Goal: Entertainment & Leisure: Consume media (video, audio)

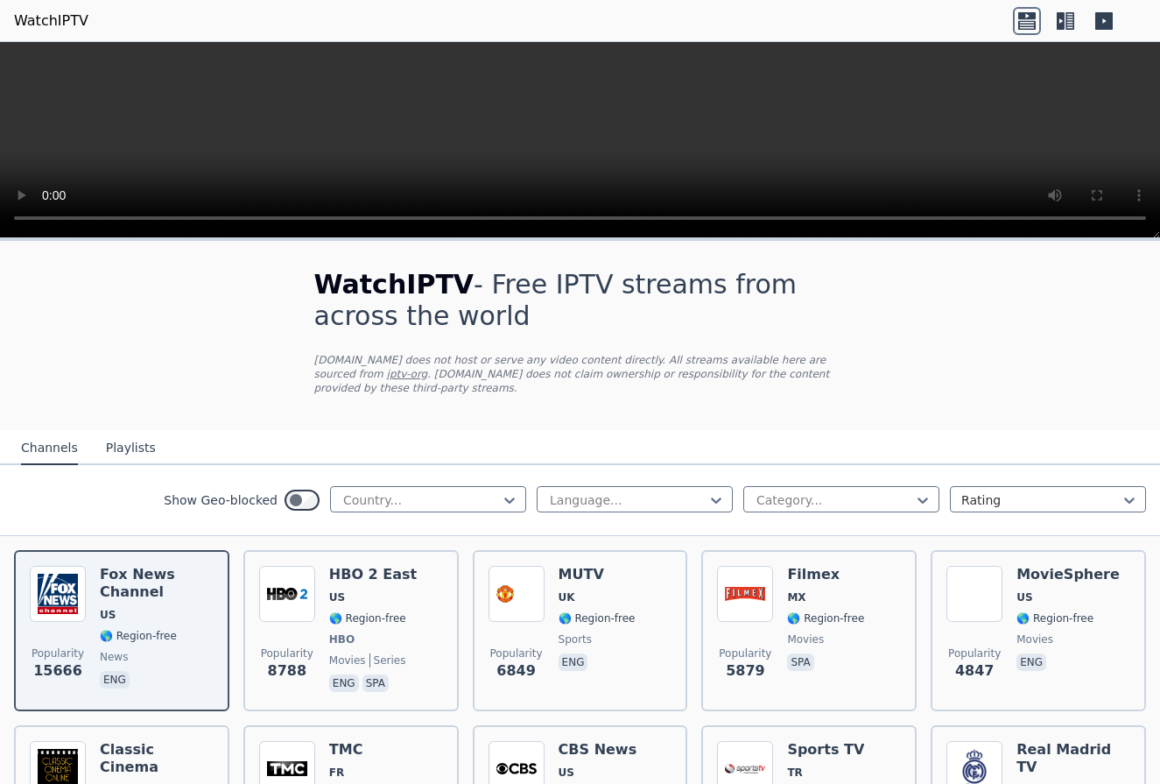
click at [413, 512] on div "Show Geo-blocked Country..." at bounding box center [345, 500] width 363 height 28
click at [428, 496] on div at bounding box center [421, 500] width 159 height 18
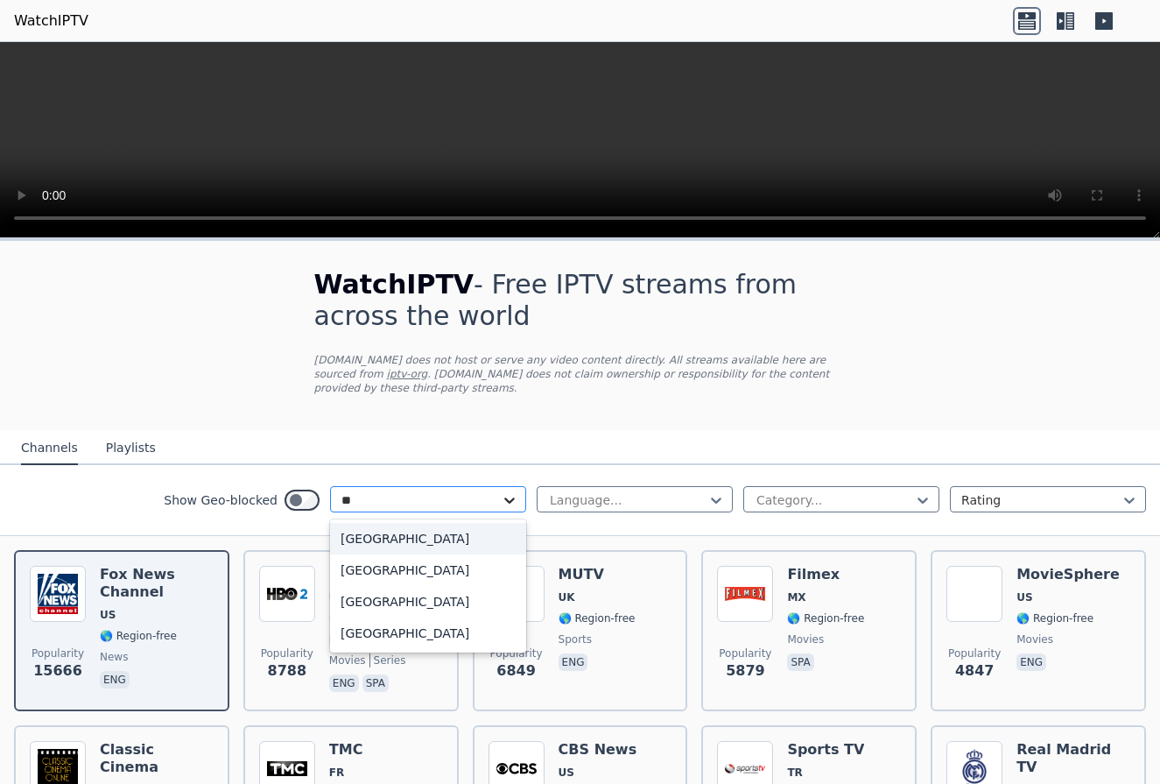
type input "***"
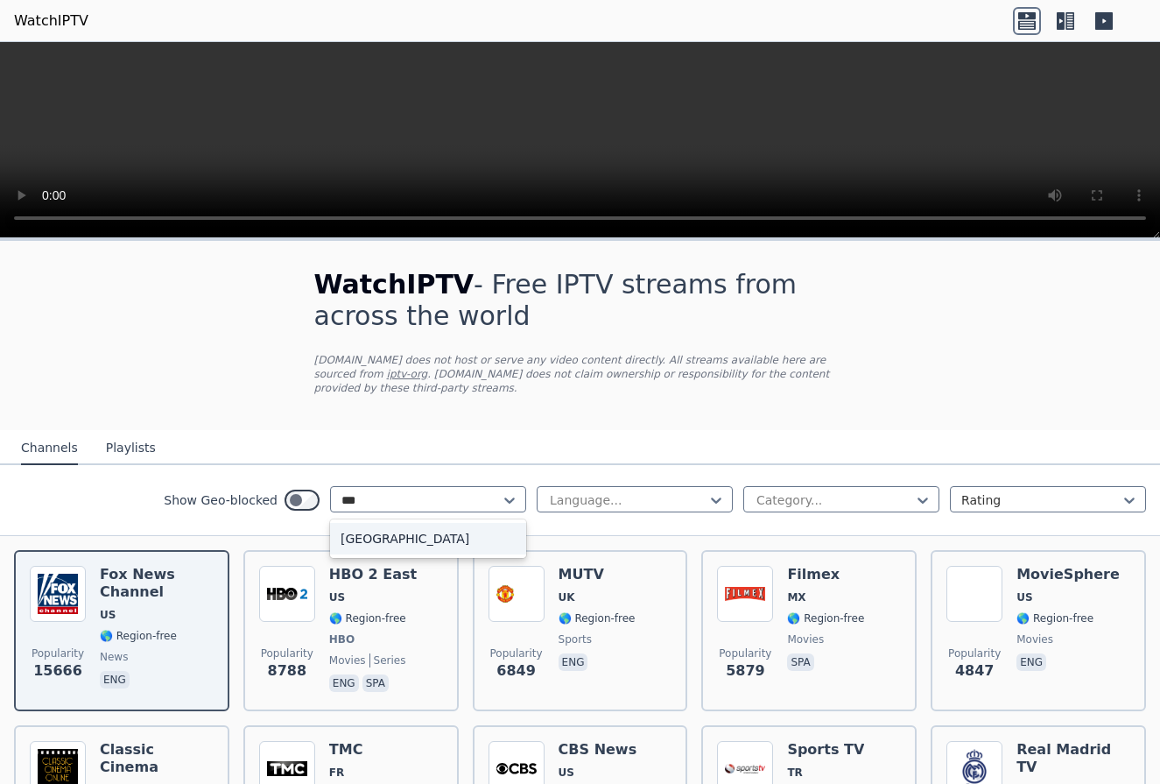
click at [492, 543] on div "[GEOGRAPHIC_DATA]" at bounding box center [428, 539] width 196 height 32
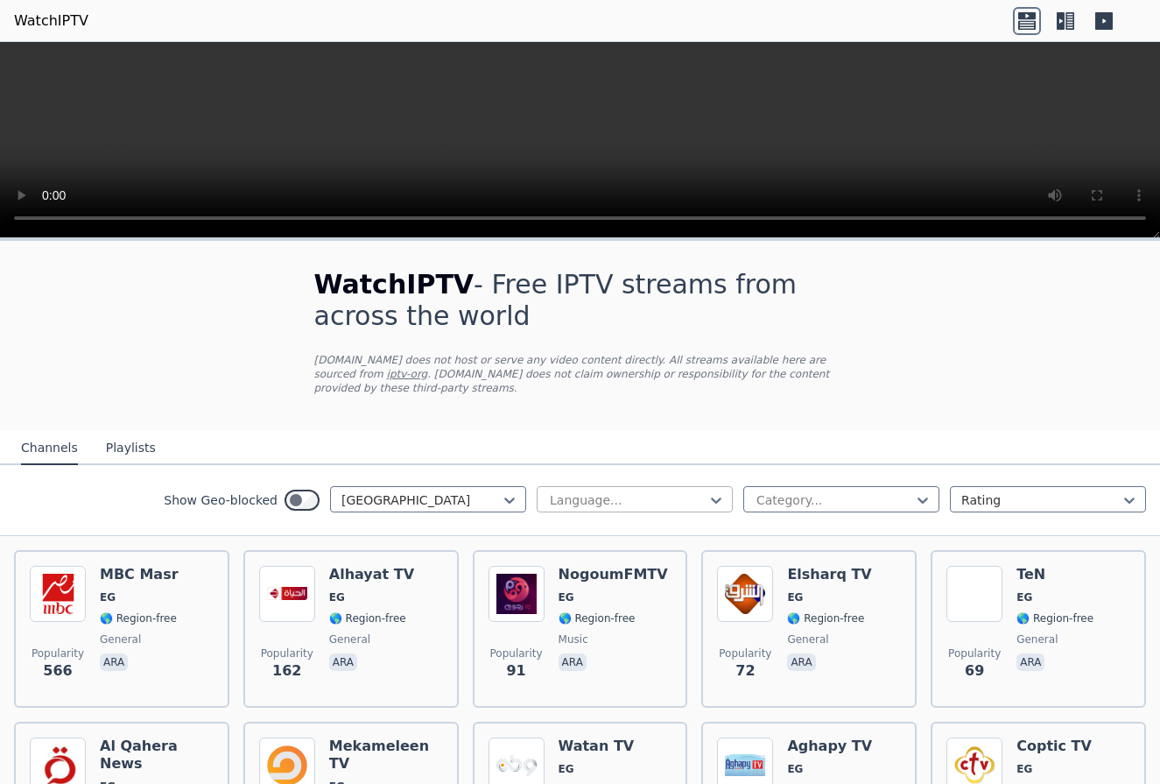
click at [617, 504] on div at bounding box center [627, 500] width 159 height 18
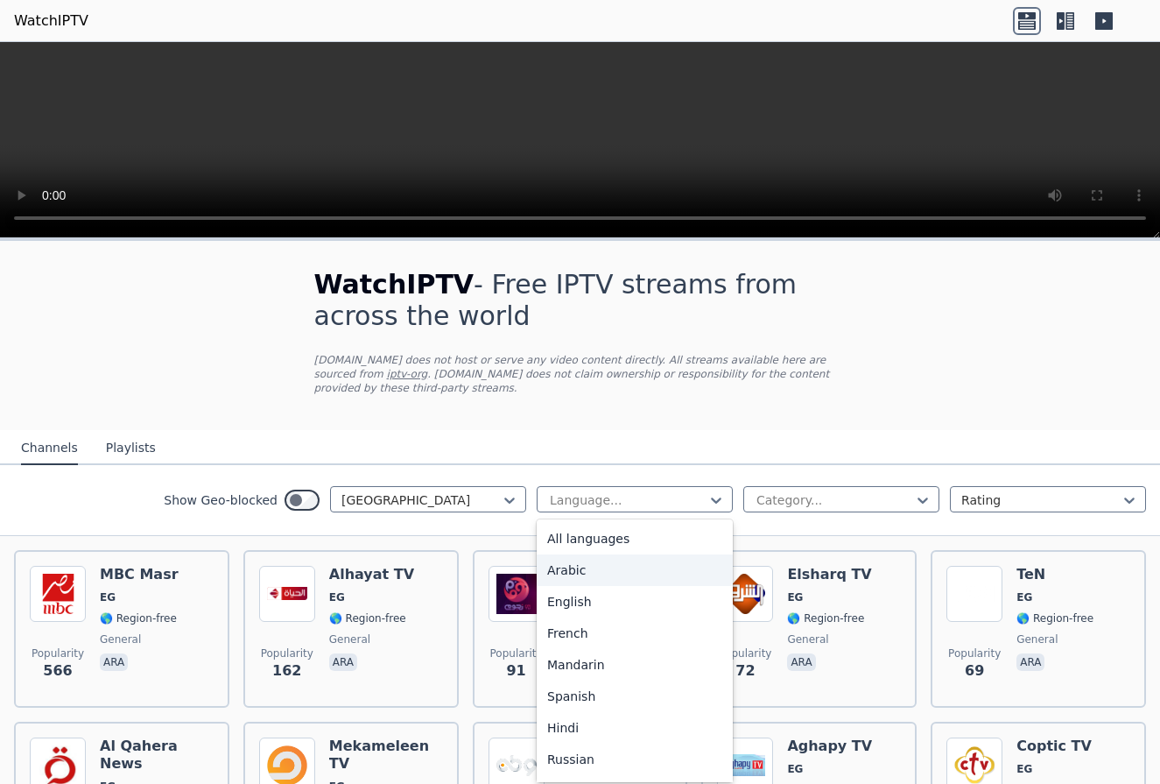
click at [617, 577] on div "Arabic" at bounding box center [635, 570] width 196 height 32
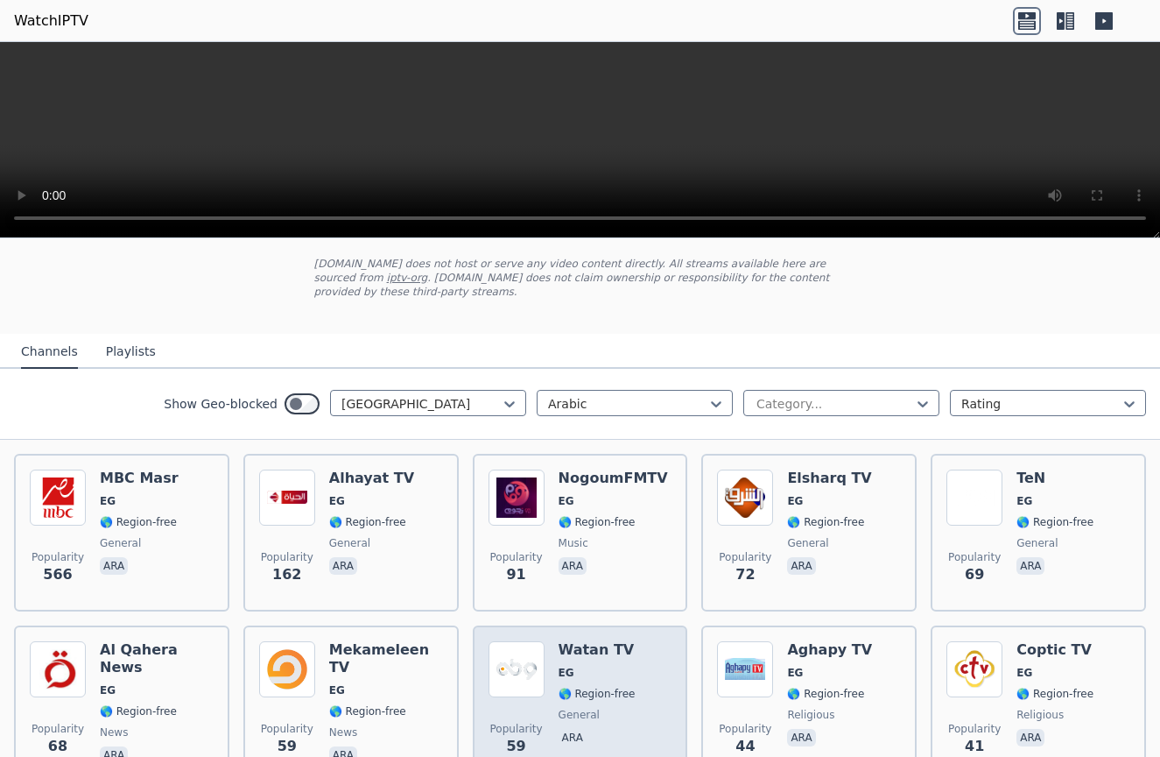
scroll to position [81, 0]
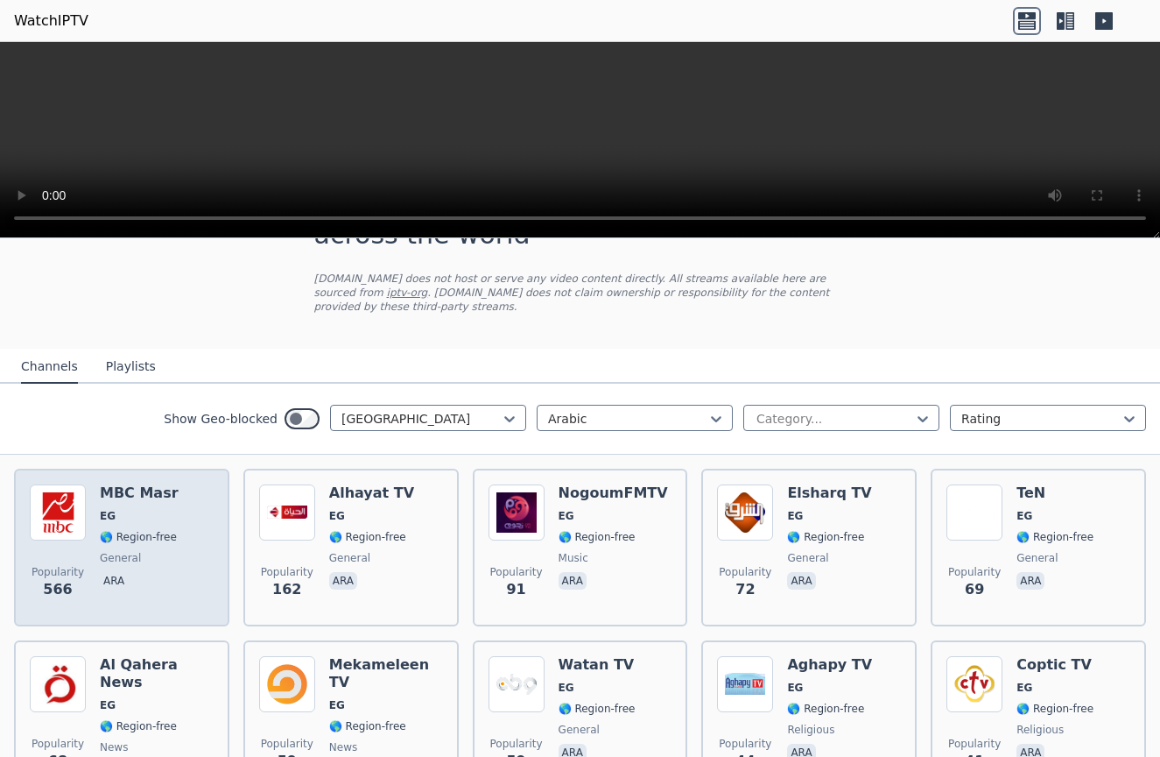
click at [189, 550] on div "Popularity 566 MBC Masr EG 🌎 Region-free general ara" at bounding box center [122, 547] width 184 height 126
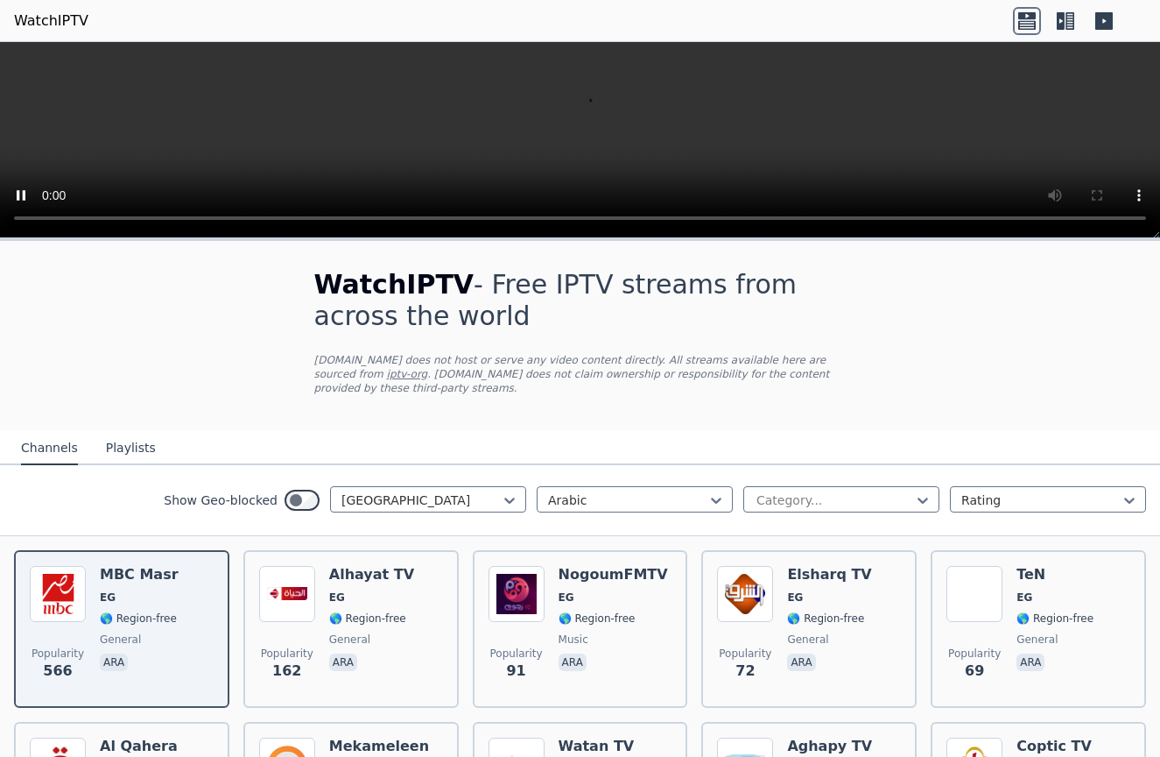
scroll to position [0, 0]
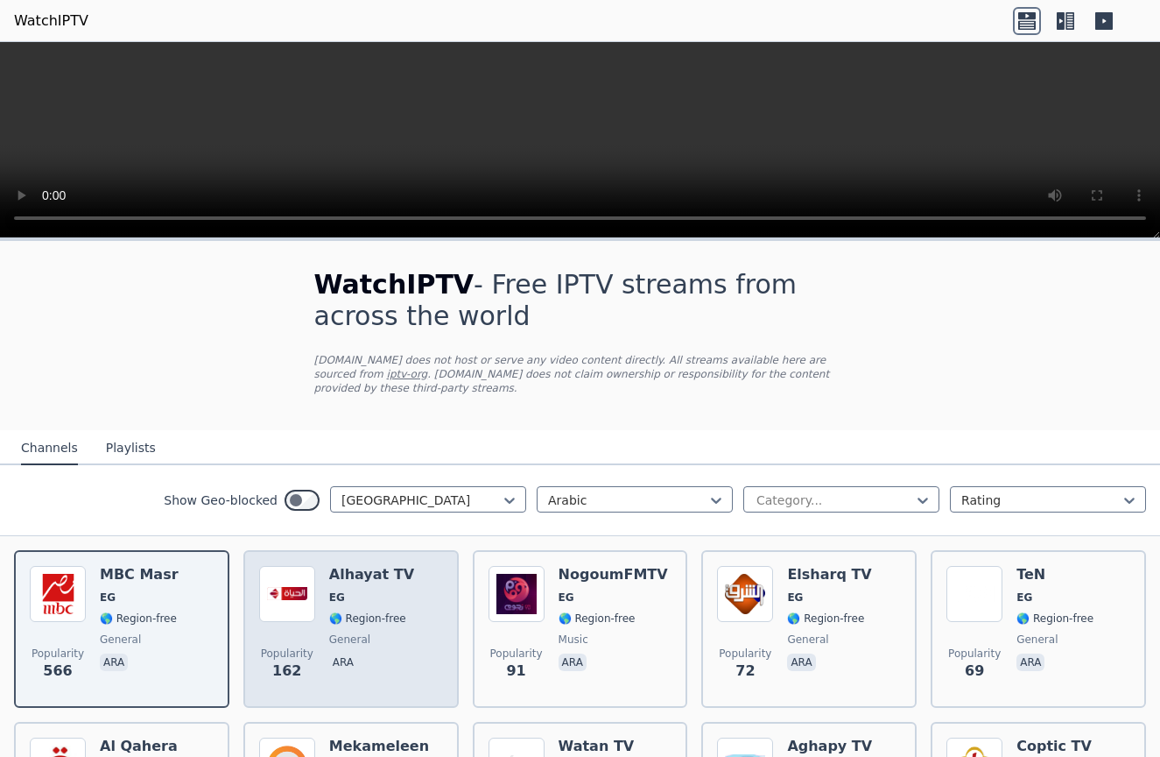
click at [349, 608] on div "Alhayat TV EG 🌎 Region-free general ara" at bounding box center [371, 629] width 85 height 126
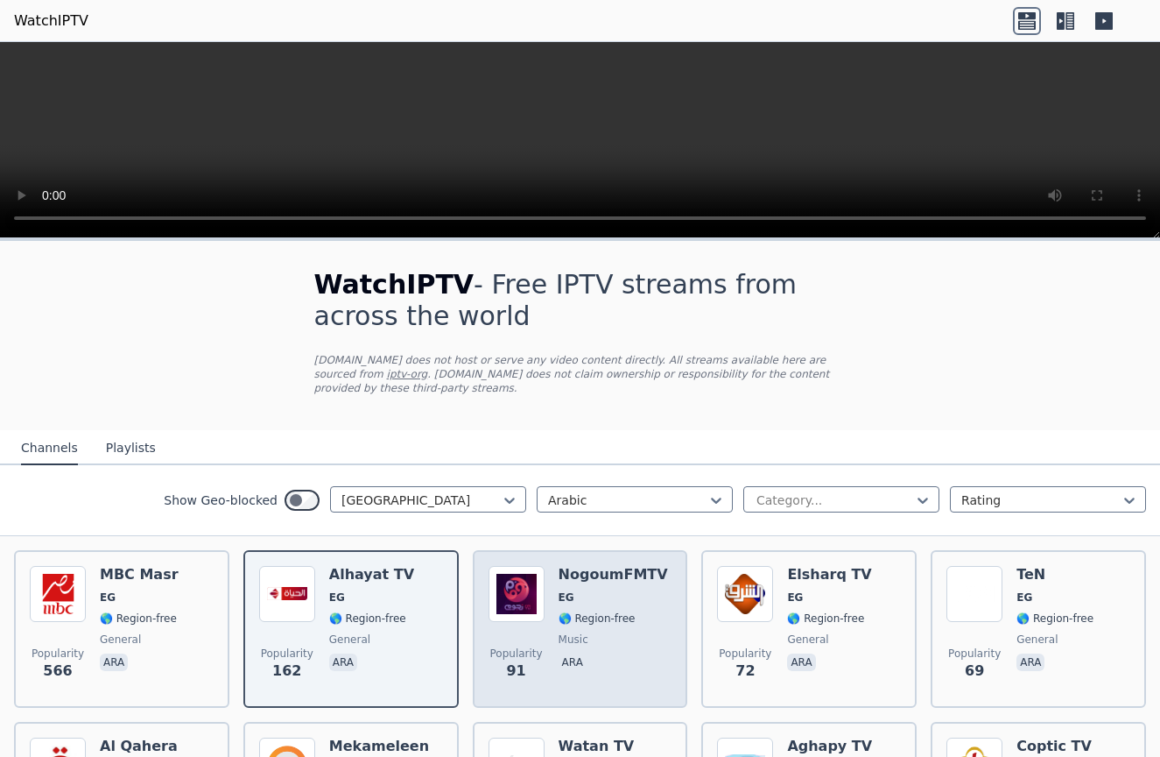
click at [662, 639] on div "Popularity 91 NogoumFMTV EG 🌎 Region-free music ara" at bounding box center [581, 629] width 184 height 126
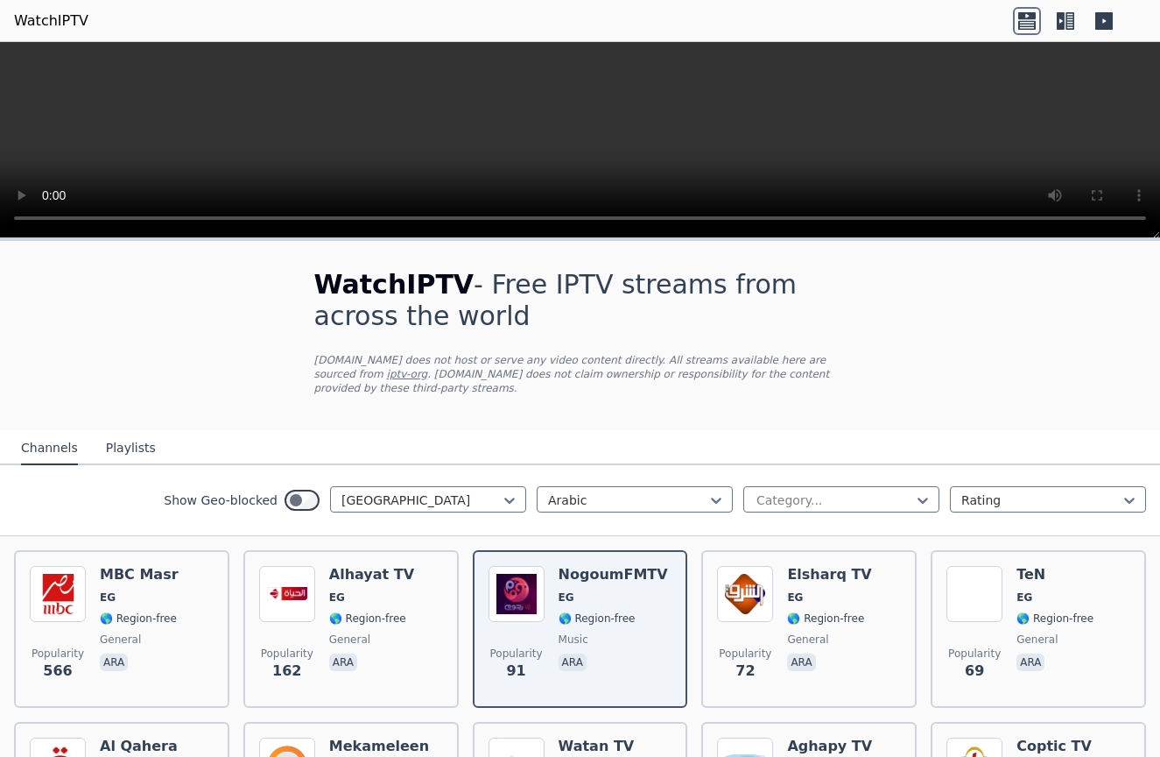
click at [25, 228] on video at bounding box center [580, 140] width 1160 height 196
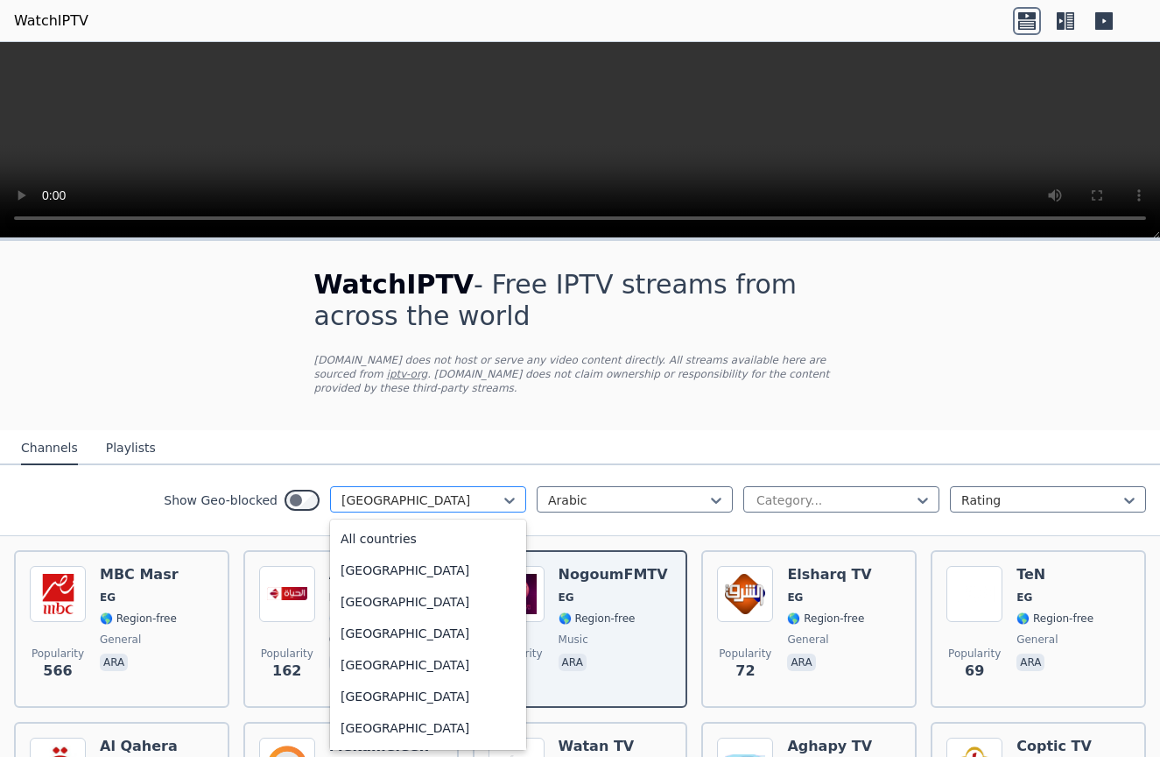
click at [444, 495] on div at bounding box center [421, 500] width 159 height 18
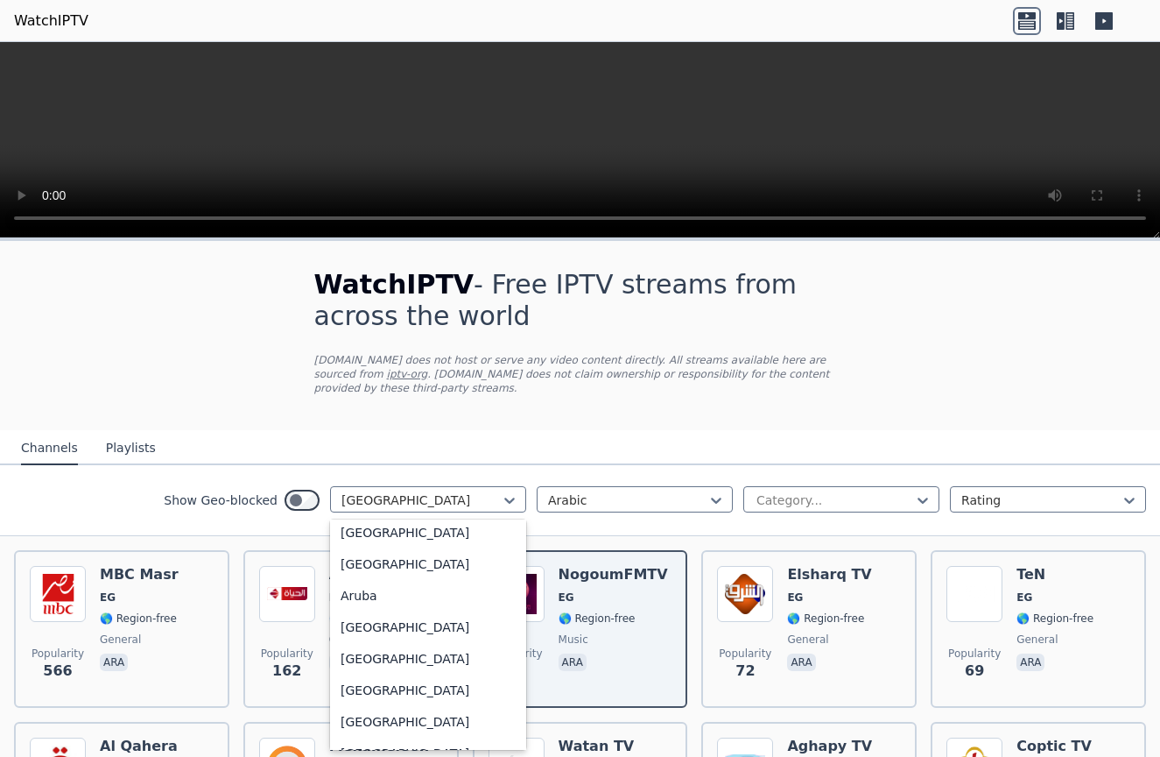
scroll to position [213, 0]
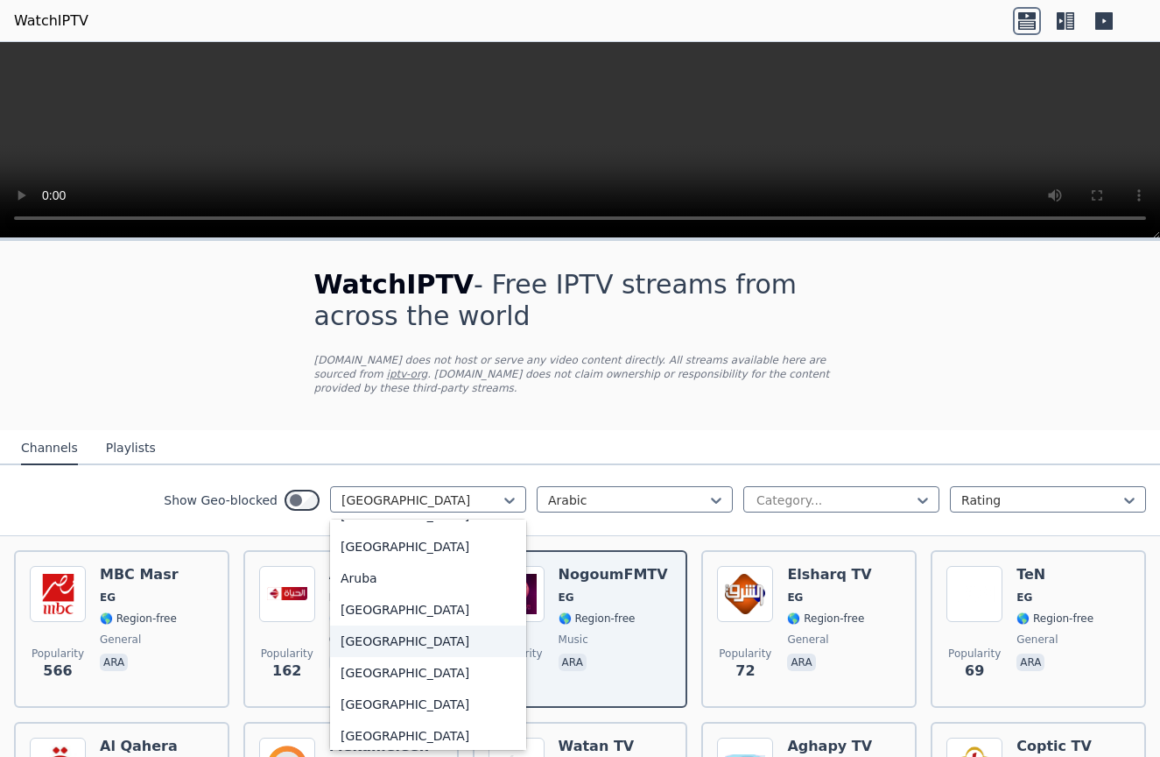
click at [425, 646] on div "[GEOGRAPHIC_DATA]" at bounding box center [428, 641] width 196 height 32
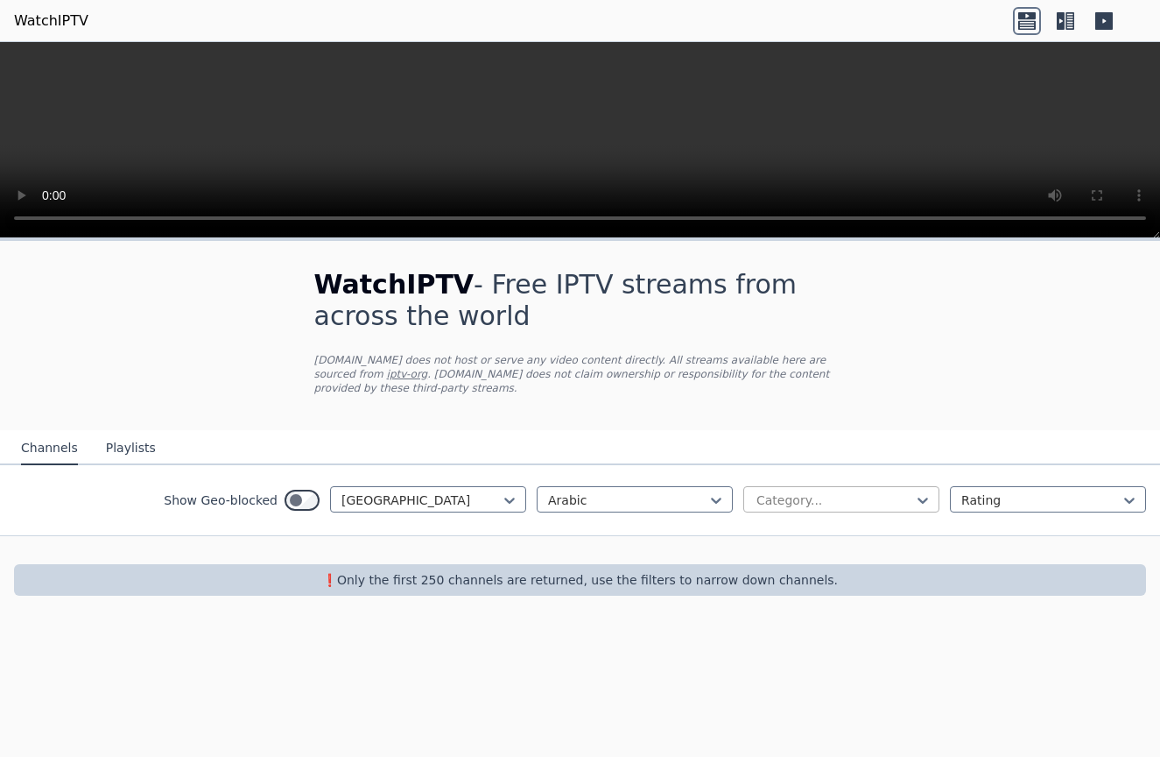
click at [903, 499] on div at bounding box center [834, 500] width 159 height 18
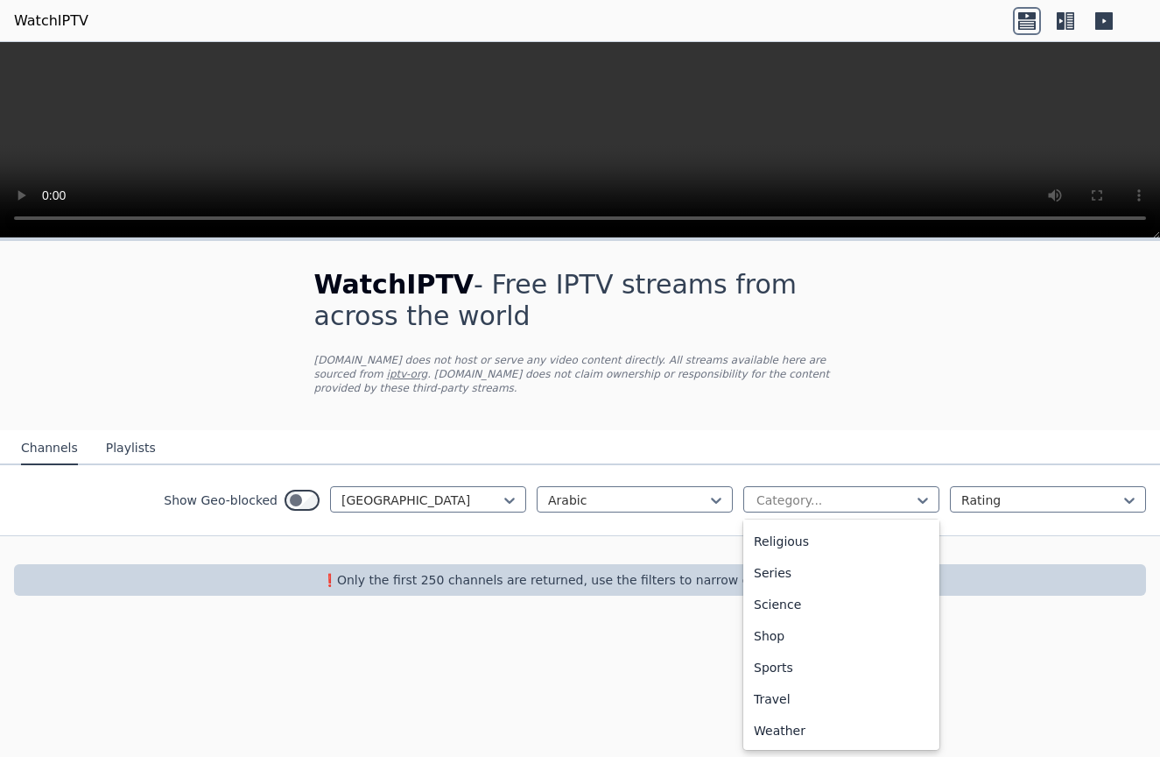
scroll to position [628, 0]
click at [827, 657] on div "Sports" at bounding box center [842, 668] width 196 height 32
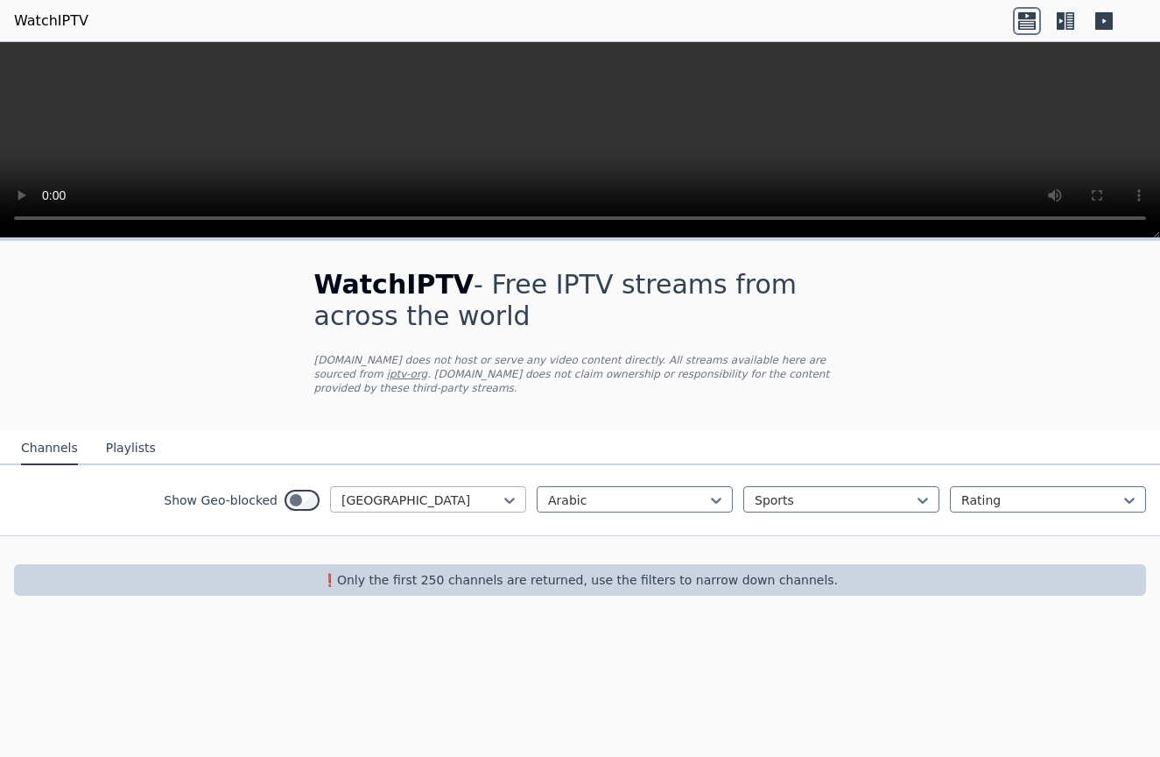
click at [468, 506] on div at bounding box center [421, 500] width 159 height 18
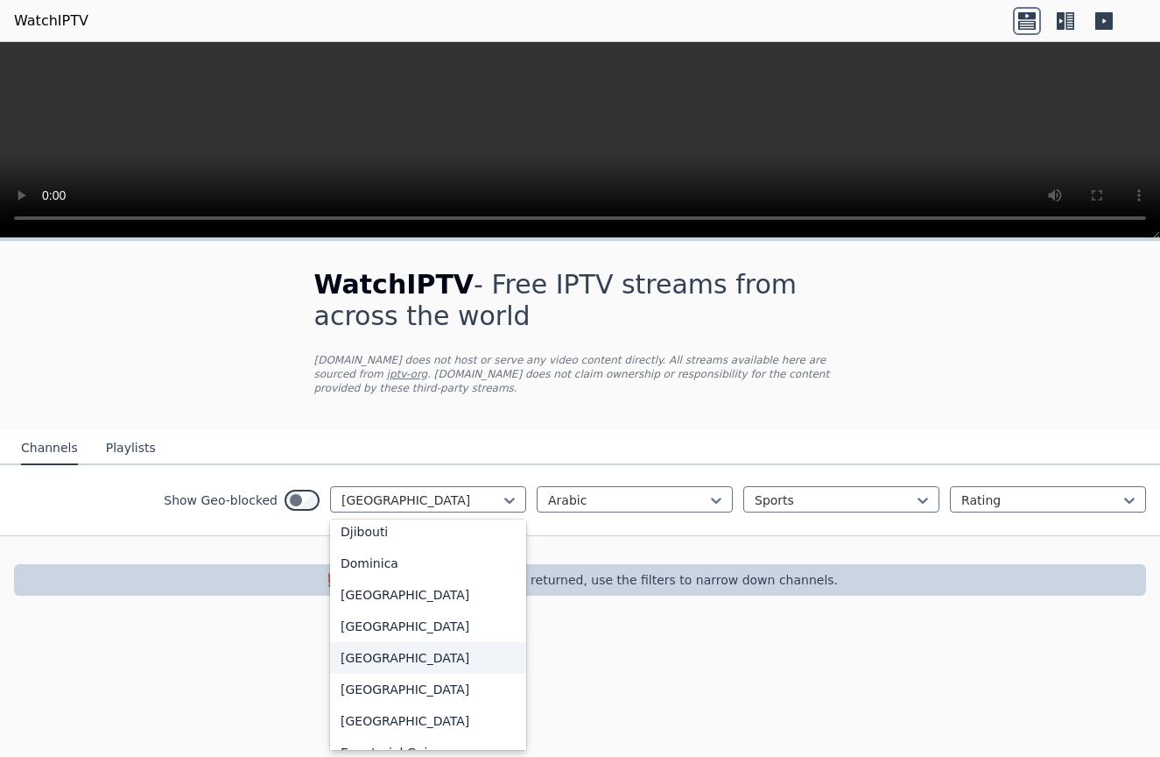
scroll to position [1623, 0]
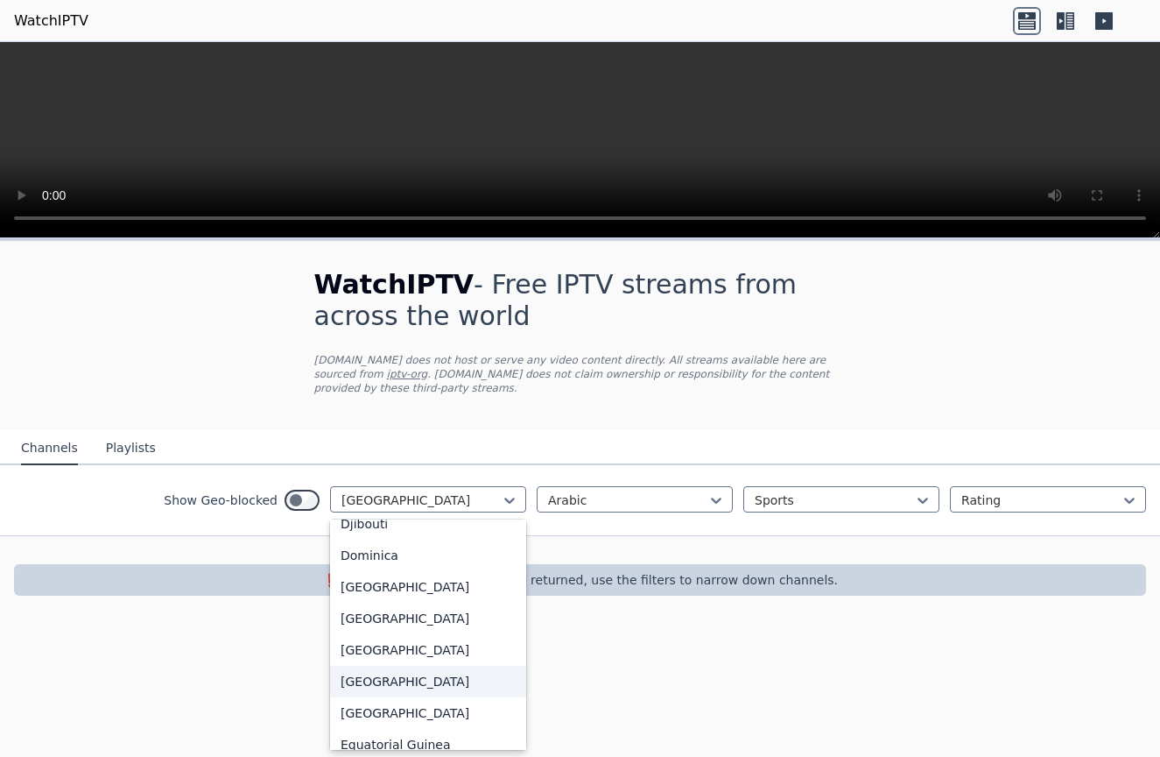
click at [393, 697] on div "[GEOGRAPHIC_DATA]" at bounding box center [428, 682] width 196 height 32
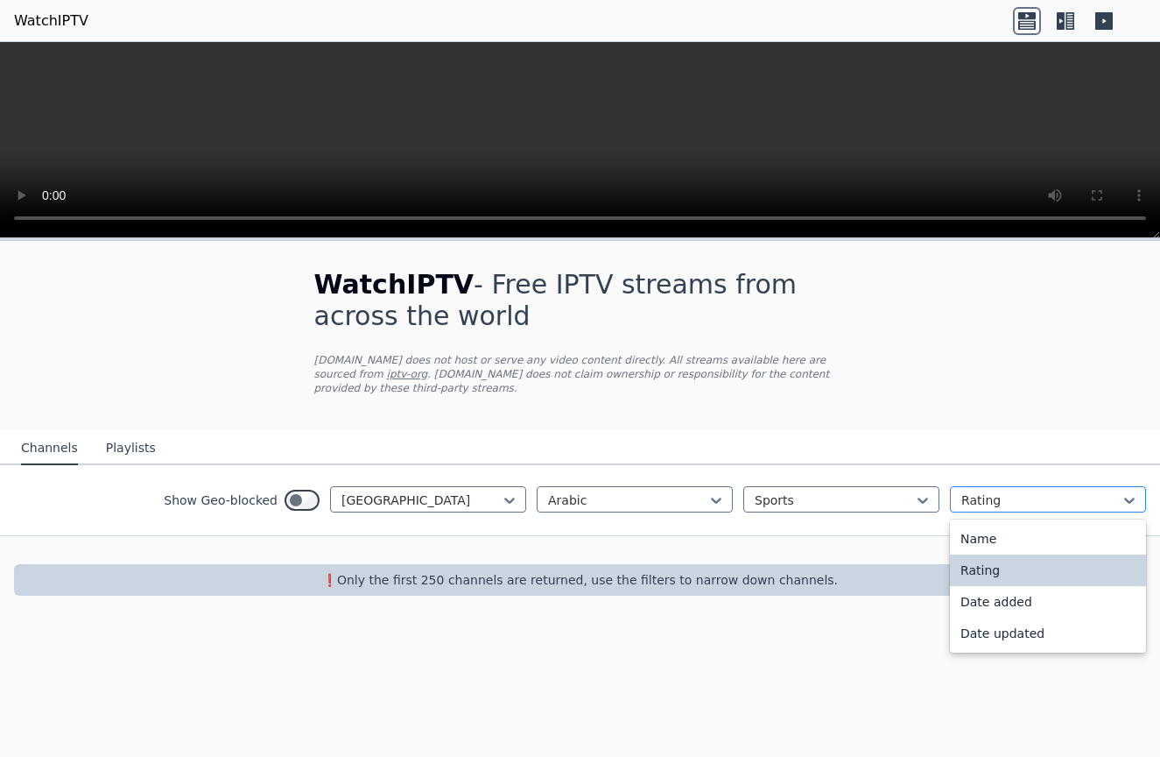
click at [1040, 488] on div "Rating" at bounding box center [1048, 499] width 196 height 26
click at [1034, 502] on div at bounding box center [1041, 500] width 159 height 18
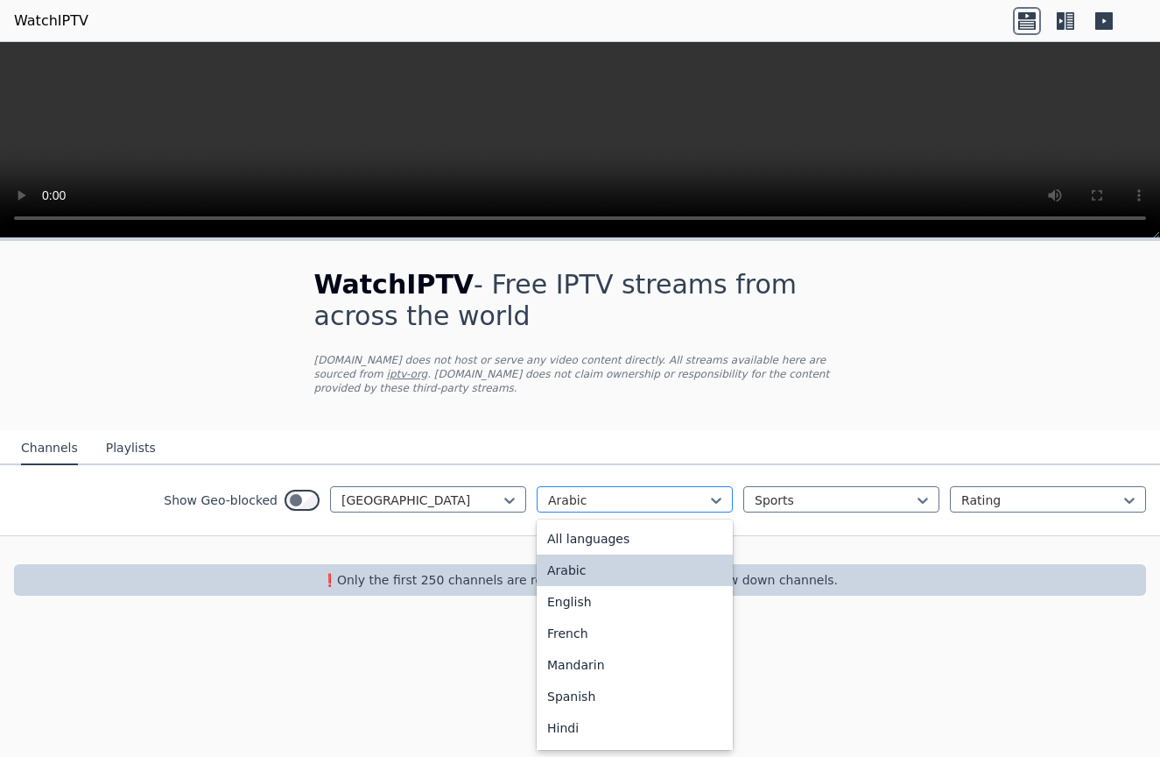
click at [610, 499] on div at bounding box center [627, 500] width 159 height 18
click at [603, 498] on div at bounding box center [627, 500] width 159 height 18
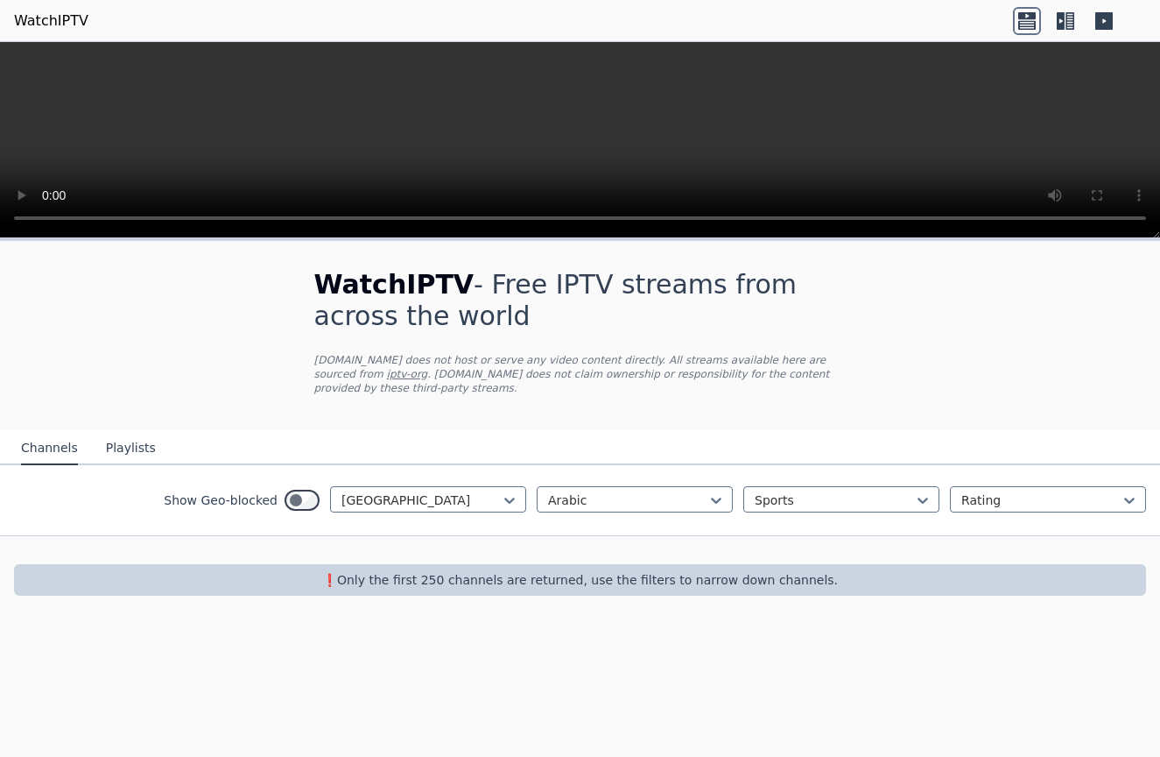
click at [568, 571] on p "❗️Only the first 250 channels are returned, use the filters to narrow down chan…" at bounding box center [580, 580] width 1118 height 18
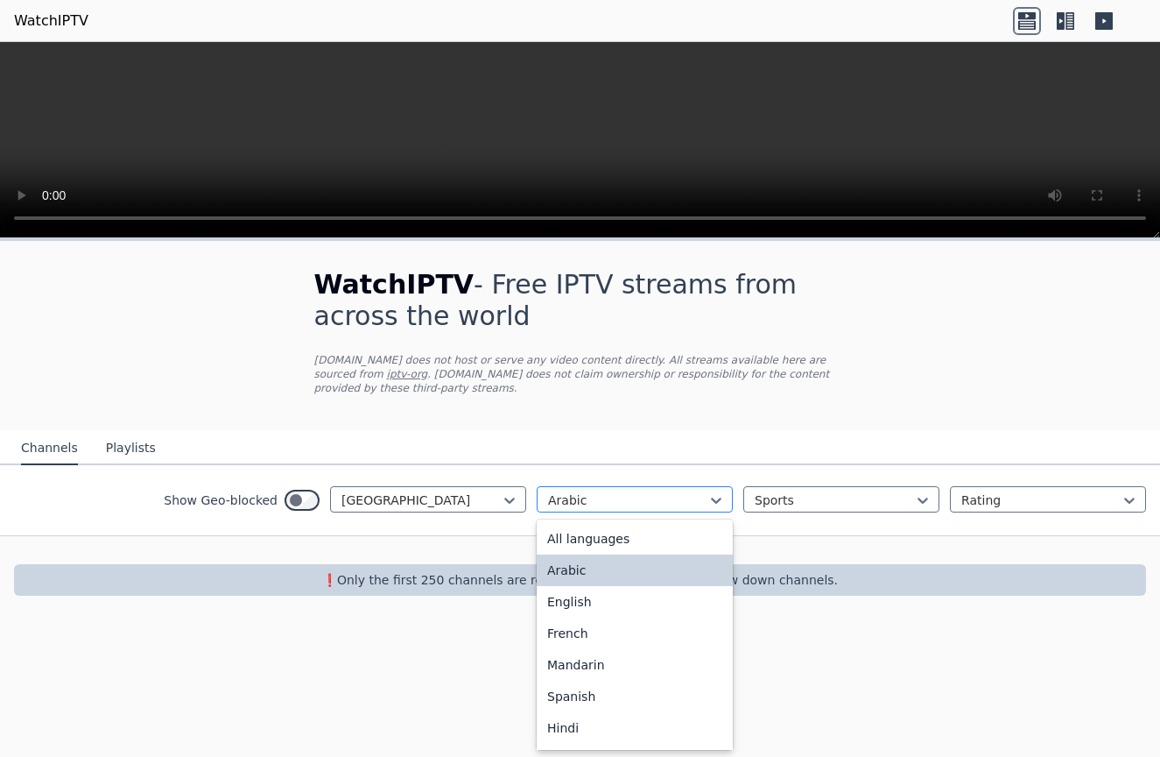
click at [667, 491] on div at bounding box center [627, 500] width 159 height 18
click at [632, 540] on div "All languages" at bounding box center [635, 539] width 196 height 32
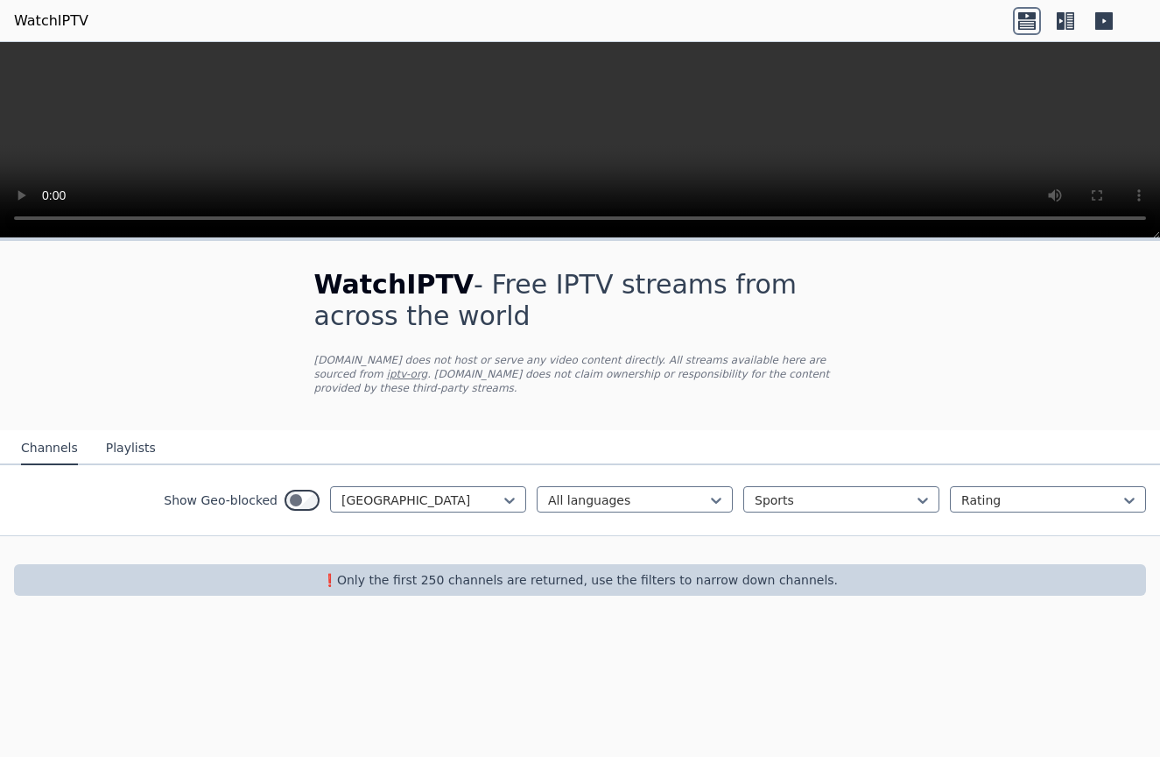
click at [715, 441] on nav "Channels Playlists" at bounding box center [580, 447] width 1160 height 35
click at [132, 460] on button "Playlists" at bounding box center [131, 448] width 50 height 33
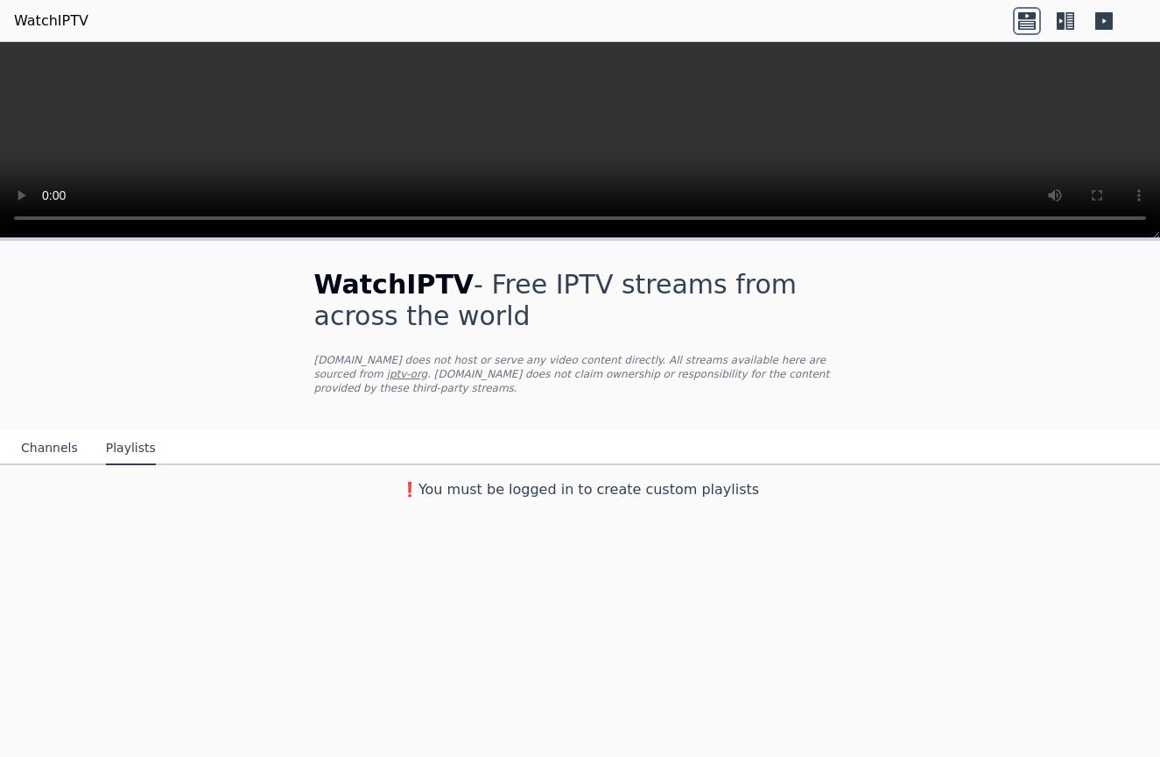
click at [58, 455] on button "Channels" at bounding box center [49, 448] width 57 height 33
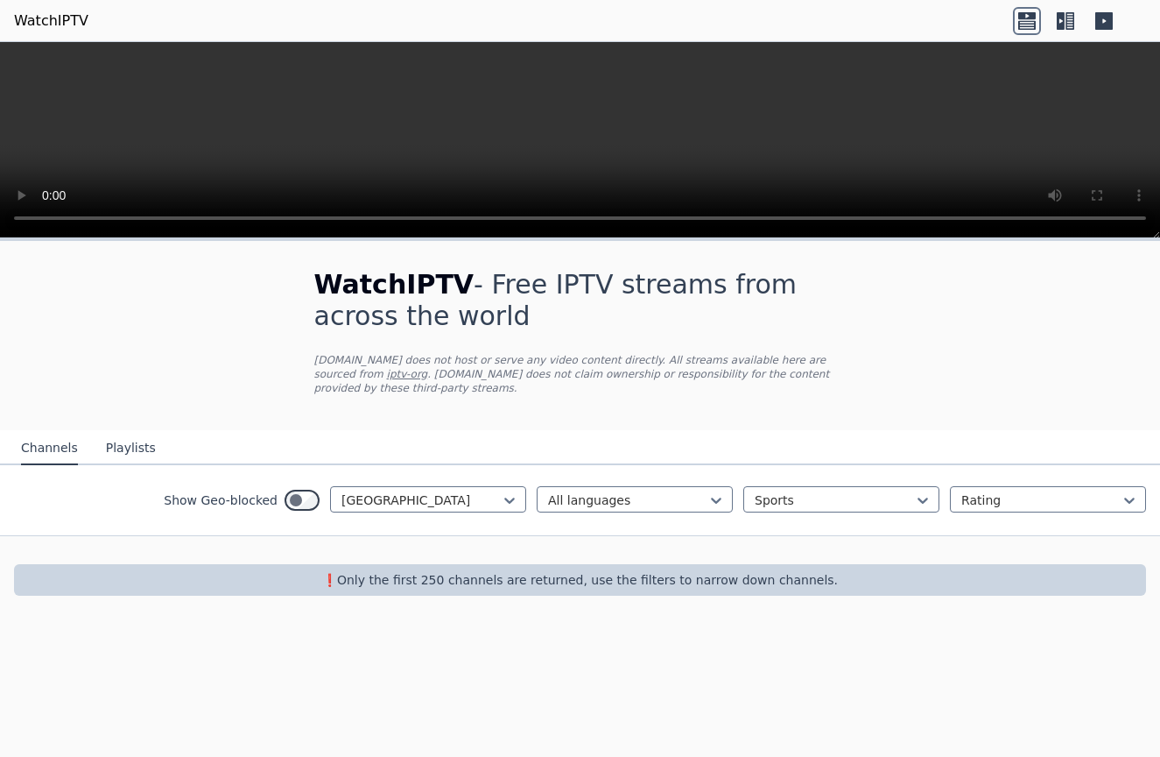
click at [36, 23] on link "WatchIPTV" at bounding box center [51, 21] width 74 height 21
